Goal: Task Accomplishment & Management: Use online tool/utility

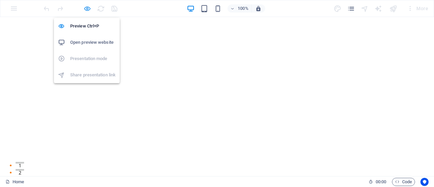
click at [87, 8] on icon "button" at bounding box center [87, 9] width 8 height 8
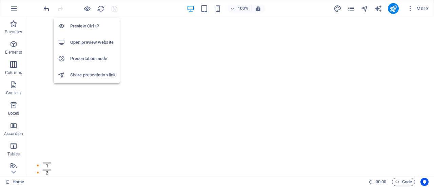
click at [100, 44] on h6 "Open preview website" at bounding box center [92, 42] width 45 height 8
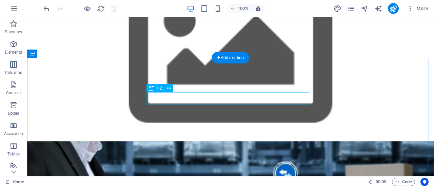
scroll to position [543, 0]
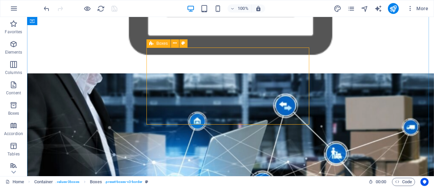
click at [151, 45] on icon at bounding box center [151, 43] width 4 height 8
click at [174, 45] on icon at bounding box center [175, 43] width 4 height 7
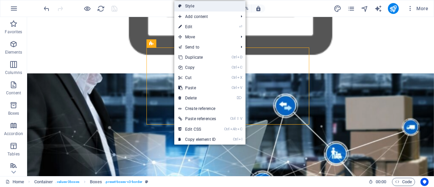
click at [191, 7] on link "Style" at bounding box center [209, 6] width 71 height 10
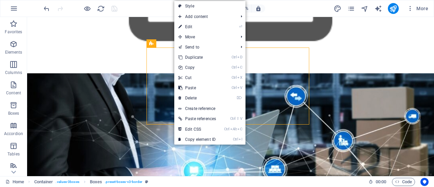
select select "rem"
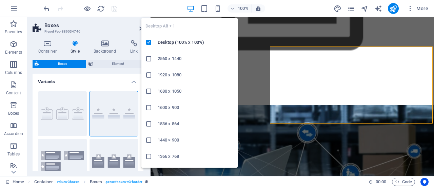
scroll to position [543, 0]
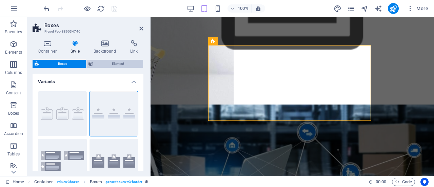
click at [114, 63] on span "Element" at bounding box center [118, 64] width 46 height 8
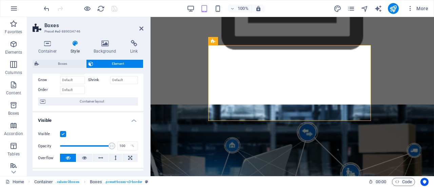
scroll to position [0, 0]
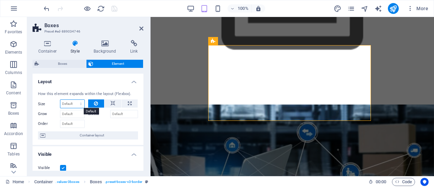
click at [76, 104] on select "Default auto px % 1/1 1/2 1/3 1/4 1/5 1/6 1/7 1/8 1/9 1/10" at bounding box center [72, 104] width 24 height 8
select select "px"
click at [74, 100] on select "Default auto px % 1/1 1/2 1/3 1/4 1/5 1/6 1/7 1/8 1/9 1/10" at bounding box center [72, 104] width 24 height 8
type input "4000"
click at [94, 122] on div at bounding box center [113, 123] width 50 height 10
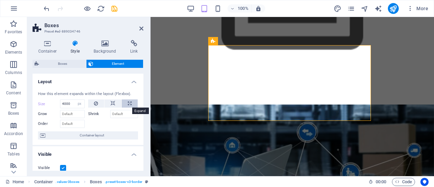
click at [128, 104] on icon at bounding box center [130, 103] width 4 height 8
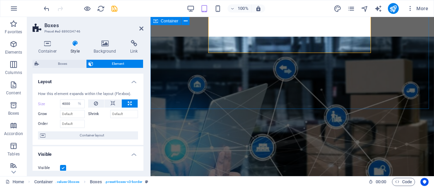
scroll to position [632, 0]
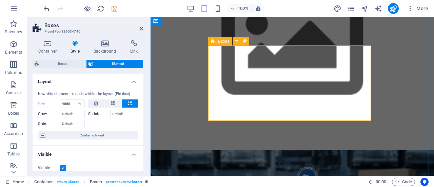
click at [214, 42] on icon at bounding box center [213, 41] width 4 height 8
click at [236, 40] on icon at bounding box center [237, 41] width 4 height 7
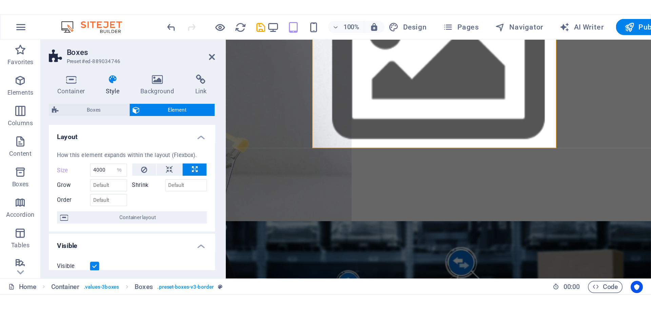
scroll to position [664, 0]
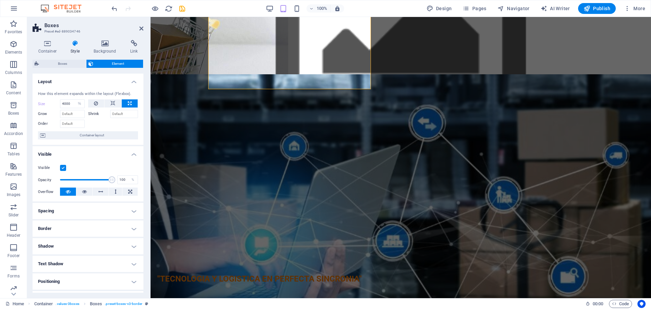
select select "DISABLED_OPTION_VALUE"
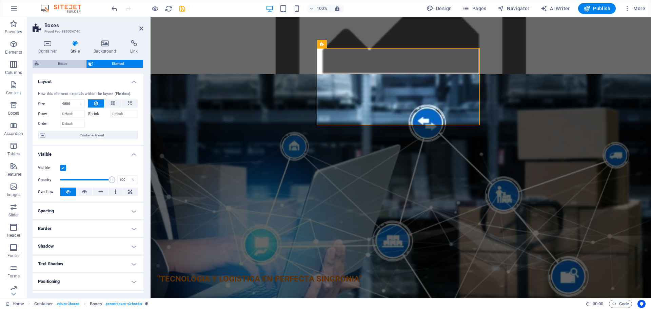
click at [61, 61] on span "Boxes" at bounding box center [62, 64] width 43 height 8
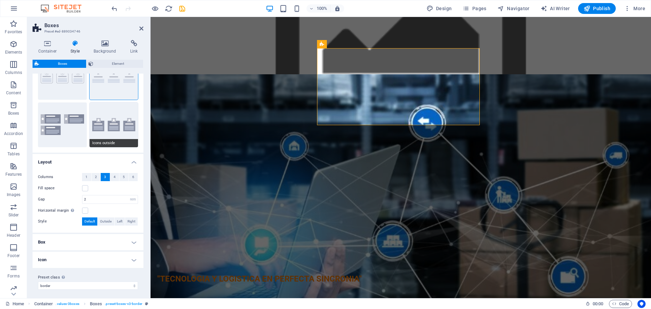
scroll to position [39, 0]
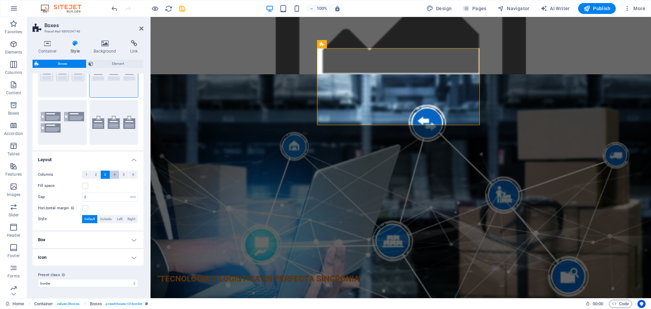
click at [114, 175] on span "4" at bounding box center [115, 175] width 2 height 8
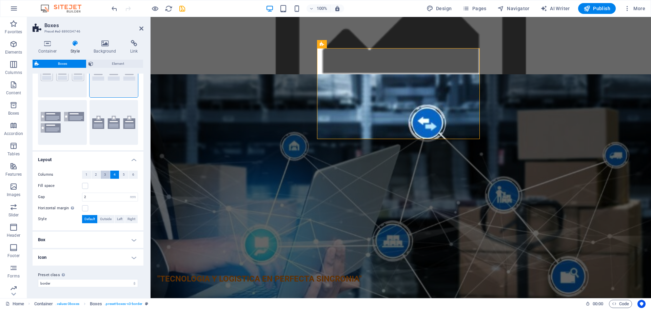
click at [105, 174] on span "3" at bounding box center [105, 175] width 2 height 8
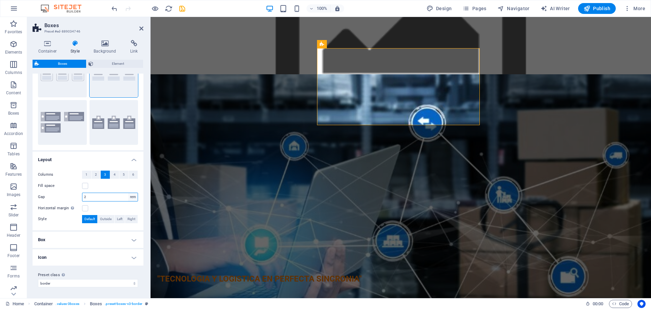
click at [129, 186] on select "px rem % vh vw" at bounding box center [132, 197] width 9 height 8
select select "px"
click at [128, 186] on select "px rem % vh vw" at bounding box center [132, 197] width 9 height 8
click at [102, 186] on input "2" at bounding box center [109, 197] width 55 height 8
type input "3"
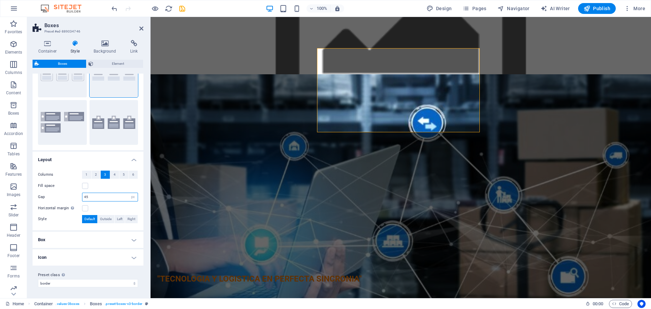
drag, startPoint x: 104, startPoint y: 196, endPoint x: 74, endPoint y: 198, distance: 30.5
click at [74, 186] on div "Gap 45 px rem % vh vw" at bounding box center [88, 197] width 100 height 9
click at [71, 186] on div "Columns 1 2 3 4 5 6 Fill space Gap 60 px rem % vh vw Horizontal margin Only if …" at bounding box center [88, 197] width 114 height 66
drag, startPoint x: 96, startPoint y: 199, endPoint x: 66, endPoint y: 199, distance: 30.5
click at [66, 186] on div "Gap 60 px rem % vh vw" at bounding box center [88, 197] width 100 height 9
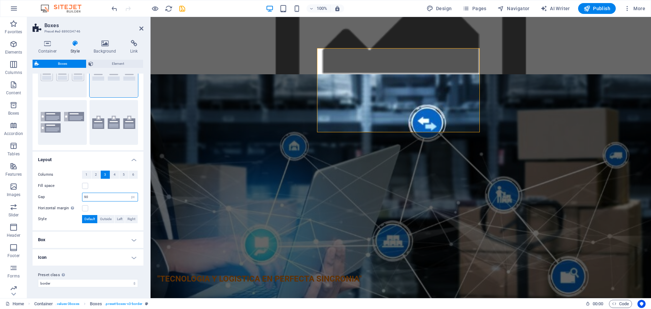
type input "90"
click at [62, 186] on div "Columns 1 2 3 4 5 6 Fill space Gap 90 px rem % vh vw Horizontal margin Only if …" at bounding box center [88, 197] width 114 height 66
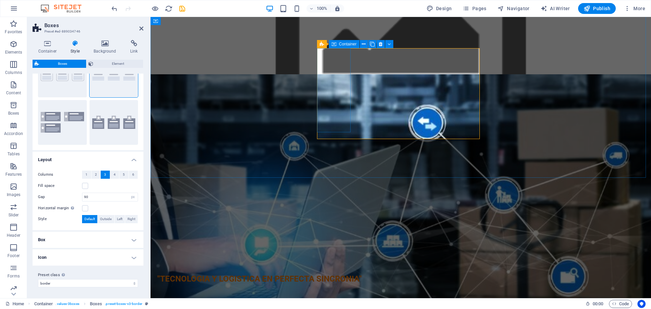
click at [347, 140] on div "Innovación Siempre buscamos las mejores soluciones tecnológicas ." at bounding box center [336, 182] width 34 height 84
click at [346, 44] on icon at bounding box center [345, 44] width 4 height 7
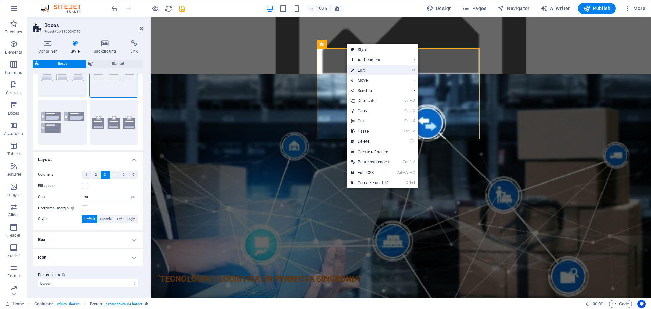
click at [360, 69] on link "⏎ Edit" at bounding box center [370, 70] width 46 height 10
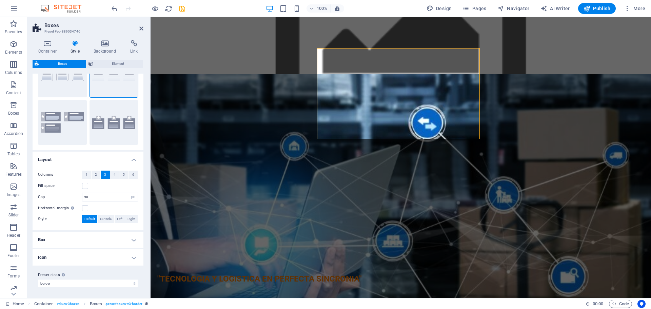
click at [133, 186] on h4 "Box" at bounding box center [88, 240] width 111 height 16
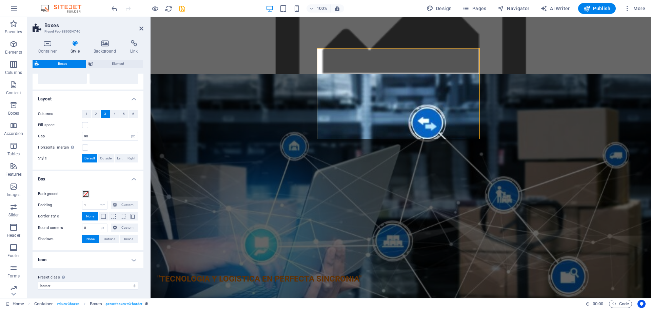
scroll to position [102, 0]
click at [95, 186] on input "0" at bounding box center [94, 225] width 25 height 8
type input "10"
click at [103, 186] on div "Background Padding 1 px rem % vh vw Custom Custom 1 px rem % vh vw 1 px rem % v…" at bounding box center [88, 214] width 114 height 67
click at [100, 186] on select "px rem % vh vw Custom" at bounding box center [102, 203] width 9 height 8
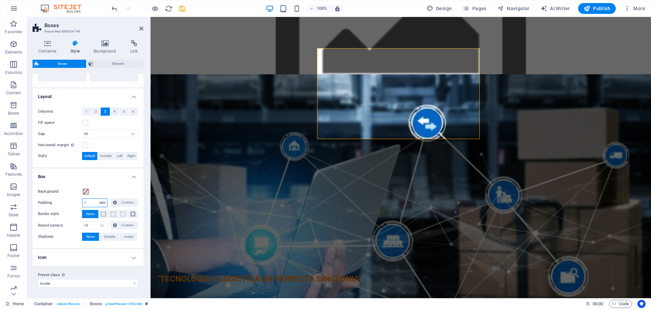
select select "px"
click at [98, 186] on select "px rem % vh vw Custom" at bounding box center [102, 203] width 9 height 8
type input "1"
click at [107, 186] on h4 "Icon" at bounding box center [88, 257] width 111 height 16
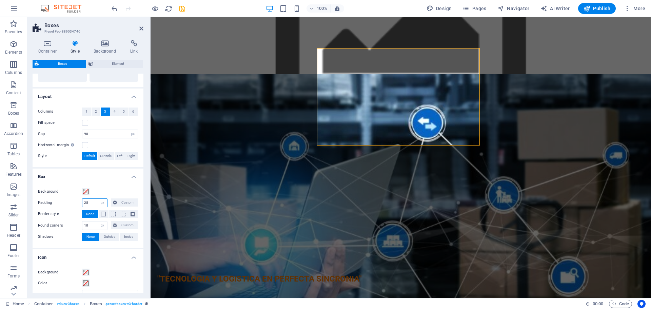
click at [94, 186] on input "25" at bounding box center [94, 203] width 25 height 8
drag, startPoint x: 94, startPoint y: 202, endPoint x: 71, endPoint y: 201, distance: 22.4
click at [71, 186] on div "Padding 25 px rem % vh vw Custom Custom" at bounding box center [88, 202] width 100 height 9
type input "60"
click at [98, 186] on div "Background Padding 60 px rem % vh vw Custom Custom 1 px rem % vh vw 1 px rem % …" at bounding box center [88, 214] width 114 height 67
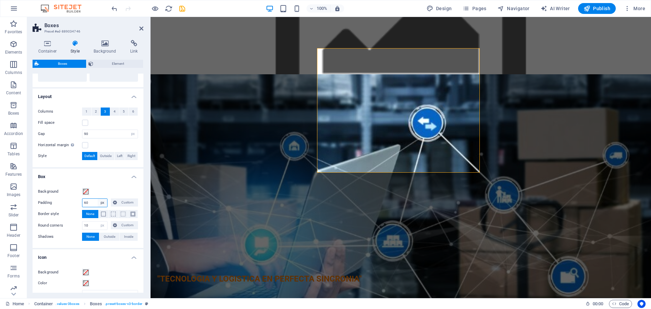
click at [101, 186] on select "px rem % vh vw Custom" at bounding box center [102, 203] width 9 height 8
select select "rem"
click at [98, 186] on select "px rem % vh vw Custom" at bounding box center [102, 203] width 9 height 8
type input "0"
click at [114, 186] on h4 "Icon" at bounding box center [88, 255] width 111 height 12
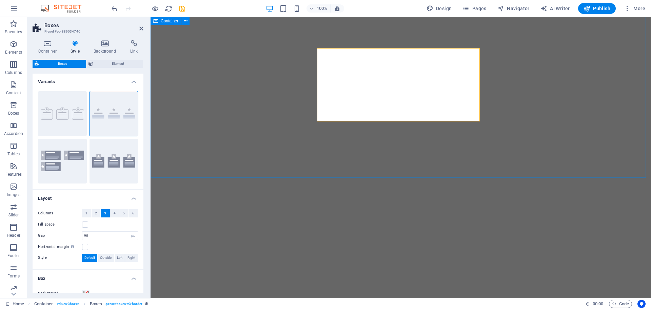
select select "px"
select select "rem"
select select "px"
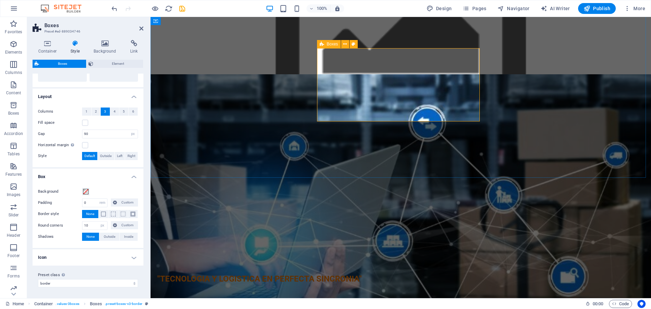
scroll to position [664, 0]
drag, startPoint x: 350, startPoint y: 92, endPoint x: 363, endPoint y: 88, distance: 13.6
click at [363, 131] on div "Innovación Siempre buscamos las mejores soluciones tecnológicas . Compromiso Es…" at bounding box center [400, 256] width 163 height 251
click at [360, 131] on div "Innovación Siempre buscamos las mejores soluciones tecnológicas . Compromiso Es…" at bounding box center [400, 256] width 163 height 251
click at [345, 42] on icon at bounding box center [345, 44] width 4 height 7
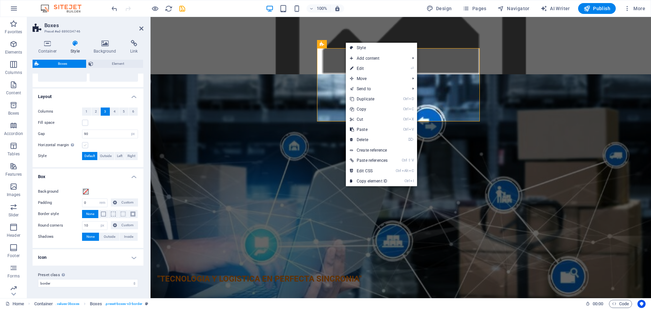
click at [85, 145] on label at bounding box center [85, 145] width 6 height 6
click at [0, 0] on input "Horizontal margin Only if the containers "Content width" is not set to "Default"" at bounding box center [0, 0] width 0 height 0
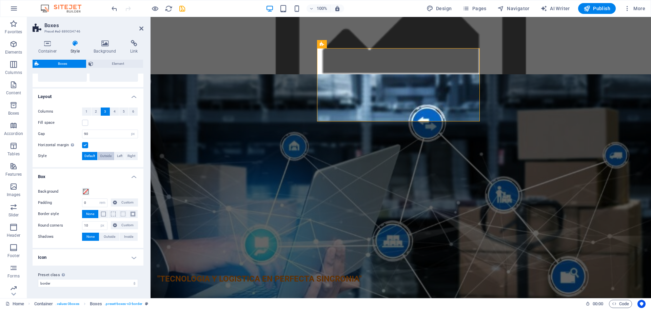
click at [106, 155] on span "Outside" at bounding box center [106, 156] width 12 height 8
click at [122, 155] on span "Left" at bounding box center [119, 156] width 5 height 8
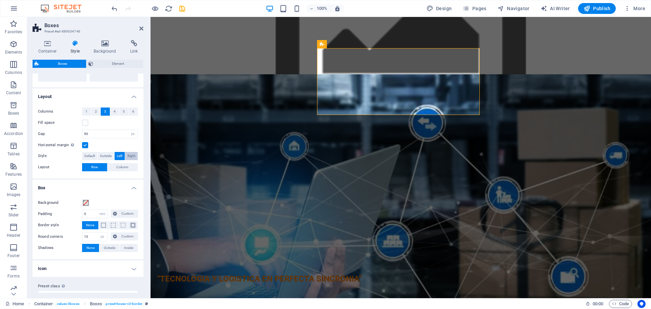
click at [128, 155] on span "Right" at bounding box center [131, 156] width 8 height 8
click at [87, 123] on label at bounding box center [85, 123] width 6 height 6
click at [0, 0] on input "Fill space" at bounding box center [0, 0] width 0 height 0
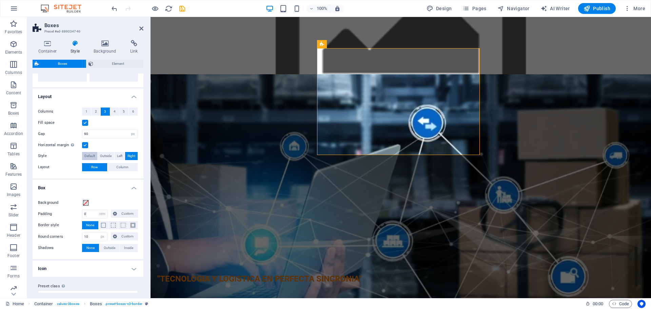
click at [91, 155] on span "Default" at bounding box center [89, 156] width 11 height 8
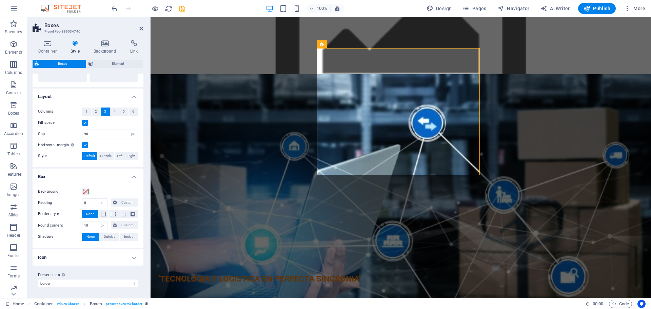
click at [87, 123] on label at bounding box center [85, 123] width 6 height 6
click at [0, 0] on input "Fill space" at bounding box center [0, 0] width 0 height 0
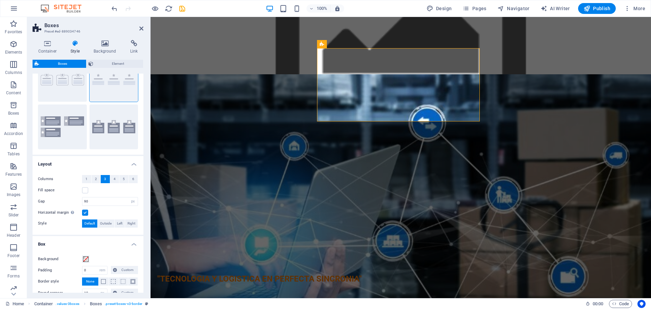
scroll to position [34, 0]
click at [124, 62] on span "Element" at bounding box center [118, 64] width 46 height 8
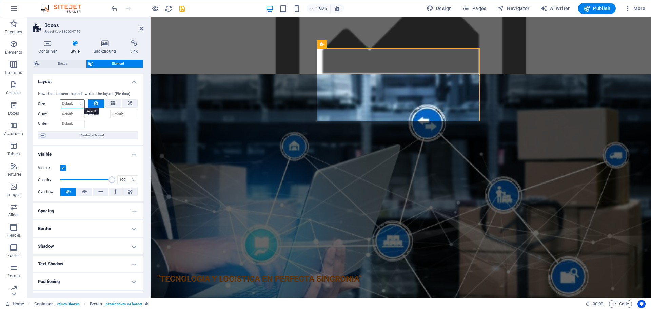
click at [77, 104] on select "Default auto px % 1/1 1/2 1/3 1/4 1/5 1/6 1/7 1/8 1/9 1/10" at bounding box center [72, 104] width 24 height 8
select select "px"
click at [74, 100] on select "Default auto px % 1/1 1/2 1/3 1/4 1/5 1/6 1/7 1/8 1/9 1/10" at bounding box center [72, 104] width 24 height 8
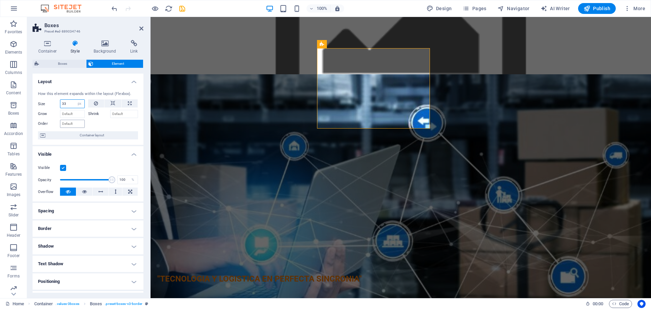
type input "3"
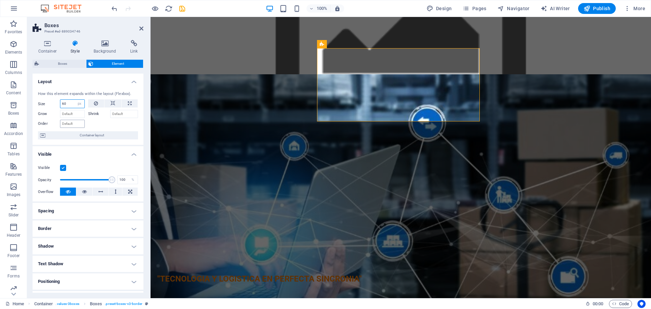
type input "6"
click at [91, 126] on div at bounding box center [113, 123] width 50 height 10
click at [128, 103] on icon at bounding box center [130, 103] width 4 height 8
type input "100"
select select "%"
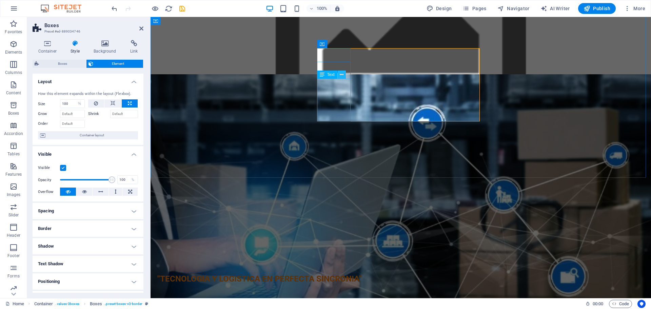
click at [342, 73] on icon at bounding box center [342, 74] width 4 height 7
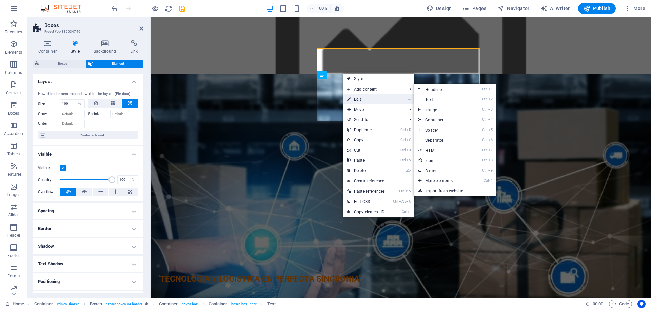
click at [356, 99] on link "⏎ Edit" at bounding box center [366, 99] width 46 height 10
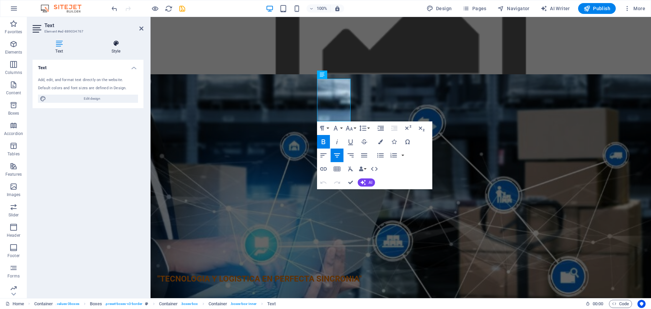
click at [120, 48] on h4 "Style" at bounding box center [116, 47] width 55 height 14
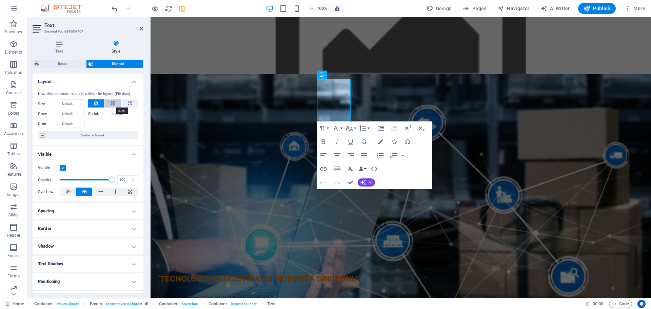
click at [112, 103] on icon at bounding box center [113, 103] width 5 height 8
click at [130, 104] on icon at bounding box center [130, 103] width 4 height 8
type input "100"
select select "%"
drag, startPoint x: 350, startPoint y: 107, endPoint x: 356, endPoint y: 105, distance: 6.7
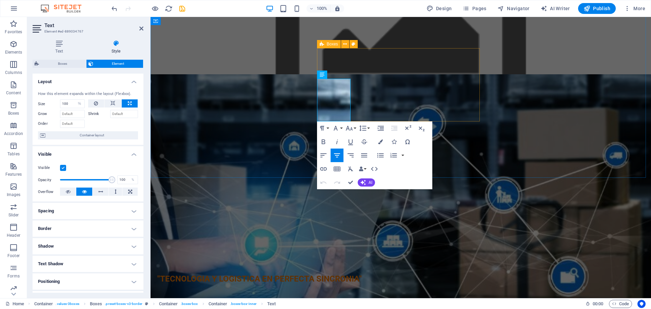
click at [356, 131] on div "Innovación Siempre buscamos las mejores soluciones tecnológicas . Compromiso Es…" at bounding box center [400, 256] width 163 height 251
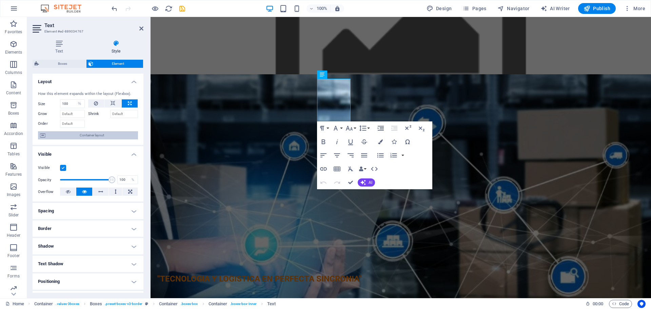
click at [83, 134] on span "Container layout" at bounding box center [91, 135] width 89 height 8
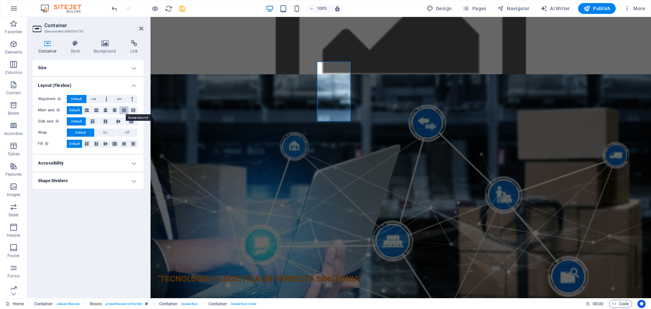
click at [126, 111] on button at bounding box center [123, 110] width 9 height 8
click at [134, 67] on h4 "Size" at bounding box center [88, 68] width 111 height 16
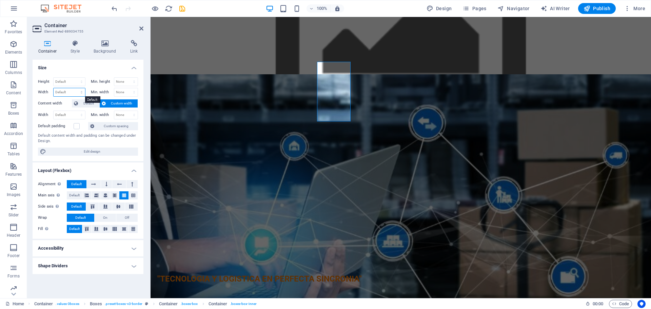
click at [79, 92] on select "Default px rem % em vh vw" at bounding box center [70, 92] width 32 height 8
select select "px"
click at [75, 88] on select "Default px rem % em vh vw" at bounding box center [70, 92] width 32 height 8
type input "300"
click at [380, 131] on div "Innovación Siempre buscamos las mejores soluciones tecnológicas . Compromiso Es…" at bounding box center [400, 256] width 163 height 251
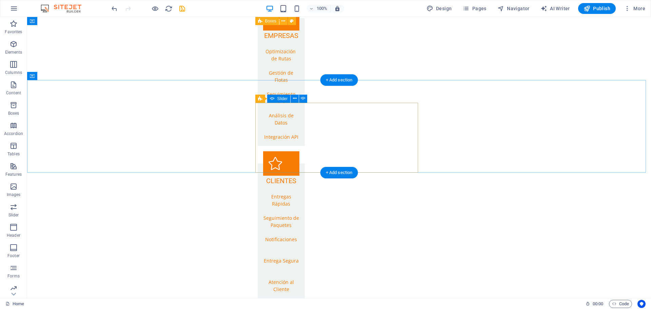
scroll to position [1206, 0]
